Goal: Task Accomplishment & Management: Complete application form

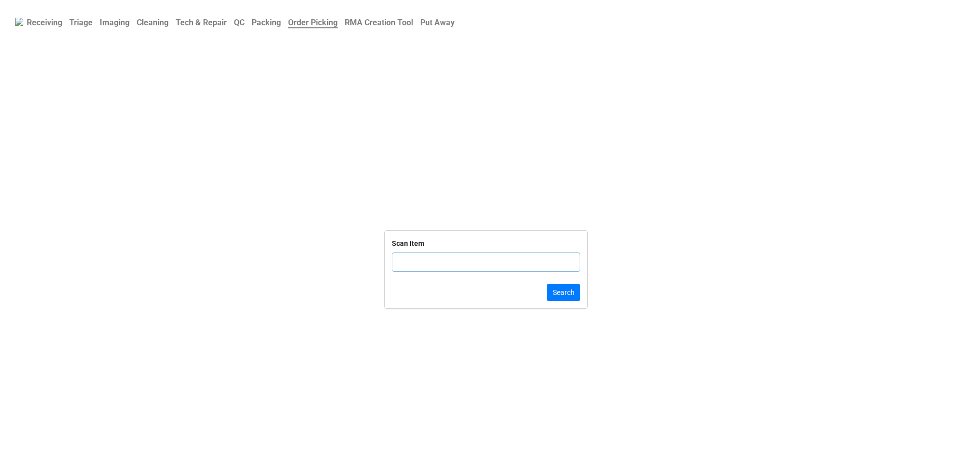
click at [438, 270] on input "text" at bounding box center [486, 262] width 188 height 19
click at [421, 259] on input "text" at bounding box center [486, 262] width 188 height 19
click button "Search" at bounding box center [563, 292] width 33 height 17
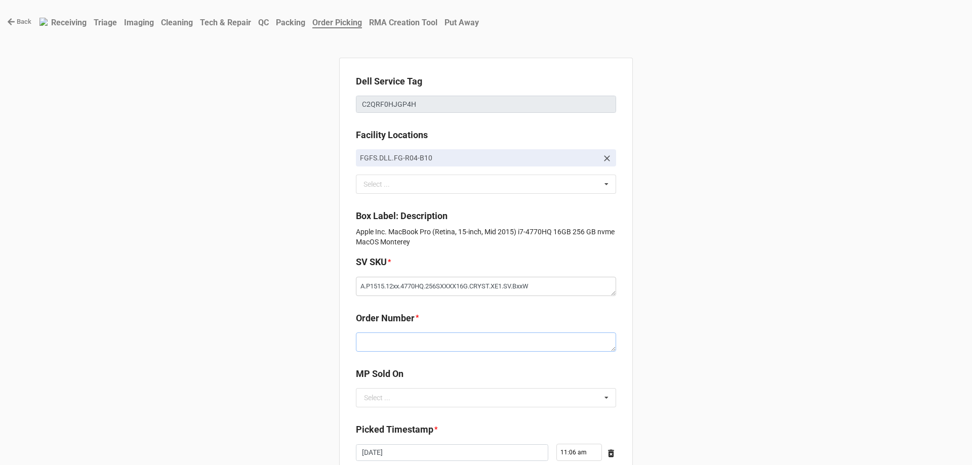
click at [369, 338] on textarea at bounding box center [486, 342] width 260 height 19
paste textarea "5033009"
type textarea "x"
type textarea "5033009"
click at [378, 407] on input "text" at bounding box center [486, 398] width 259 height 18
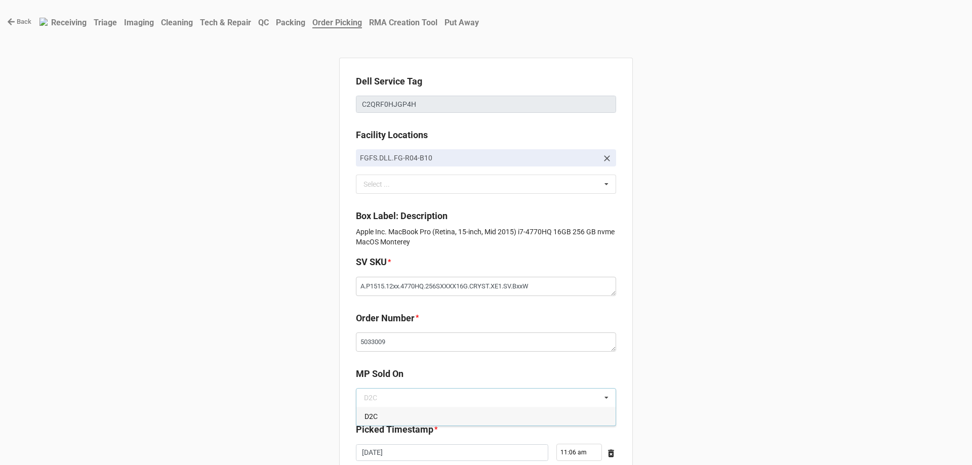
click at [378, 410] on div "D2C" at bounding box center [485, 416] width 259 height 19
type textarea "x"
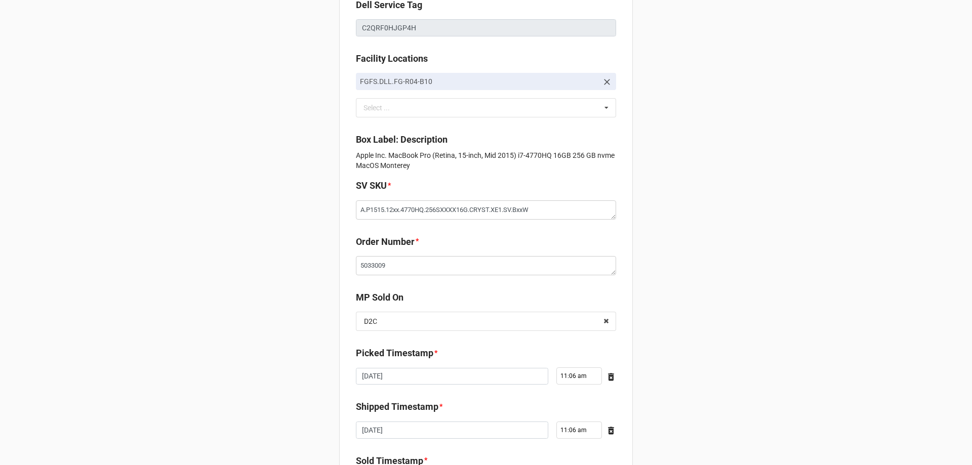
scroll to position [181, 0]
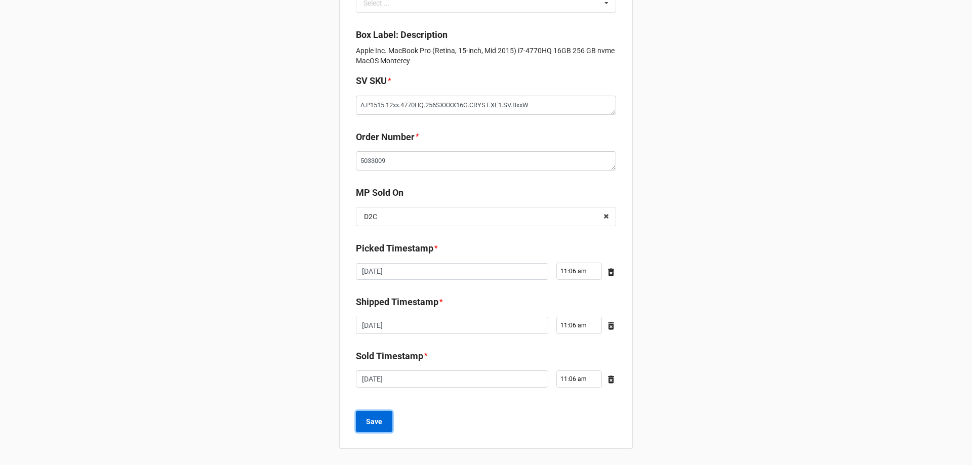
click at [375, 423] on b "Save" at bounding box center [374, 422] width 16 height 11
